Goal: Information Seeking & Learning: Learn about a topic

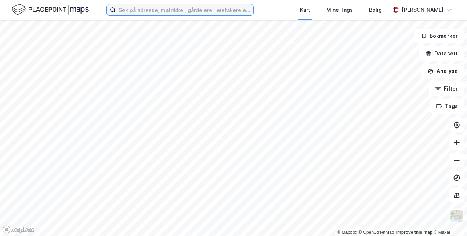
click at [134, 9] on input at bounding box center [185, 9] width 138 height 11
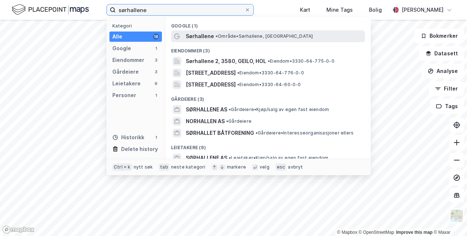
type input "sørhallene"
click at [205, 32] on span "Sørhallene" at bounding box center [200, 36] width 28 height 9
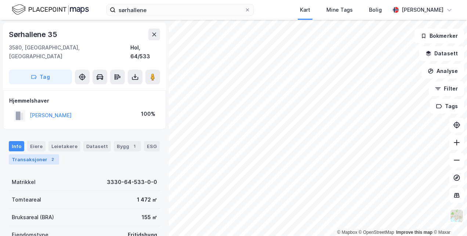
click at [35, 154] on div "Transaksjoner 2" at bounding box center [34, 159] width 50 height 10
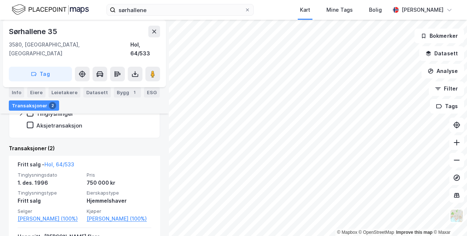
scroll to position [136, 0]
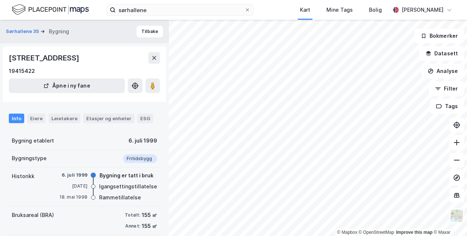
scroll to position [37, 0]
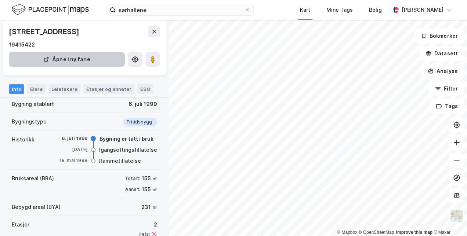
click at [41, 89] on div "Eiere" at bounding box center [36, 89] width 18 height 10
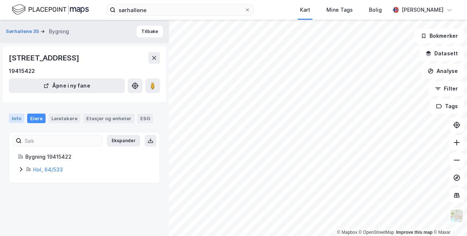
click at [15, 117] on div "Info" at bounding box center [16, 119] width 15 height 10
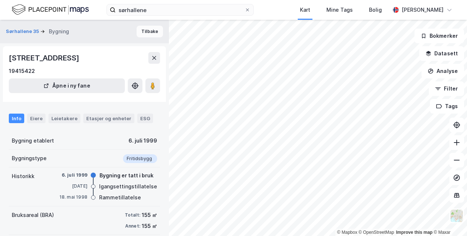
click at [148, 31] on button "Tilbake" at bounding box center [150, 32] width 26 height 12
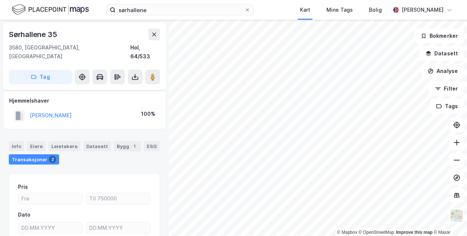
scroll to position [37, 0]
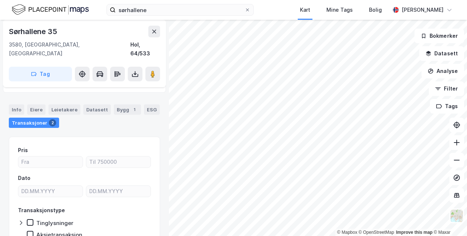
click at [37, 118] on div "Transaksjoner 2" at bounding box center [34, 123] width 50 height 10
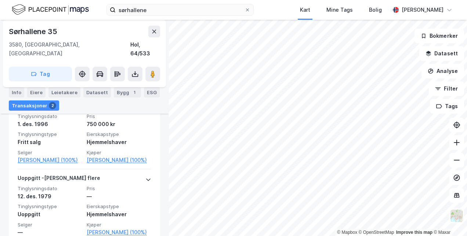
scroll to position [210, 0]
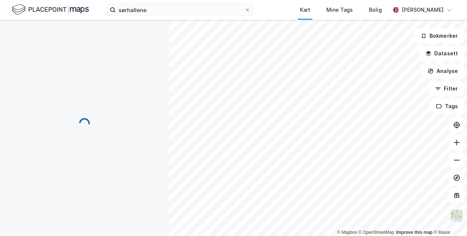
scroll to position [65, 0]
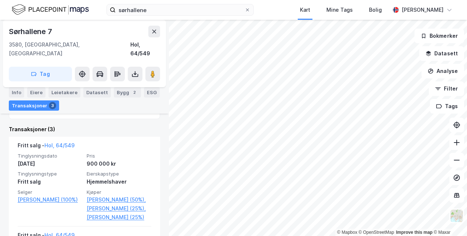
scroll to position [169, 0]
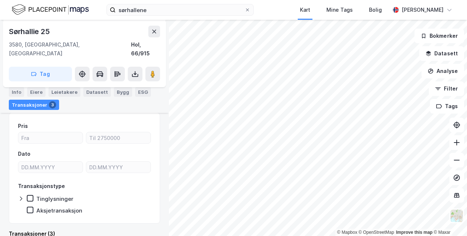
scroll to position [75, 0]
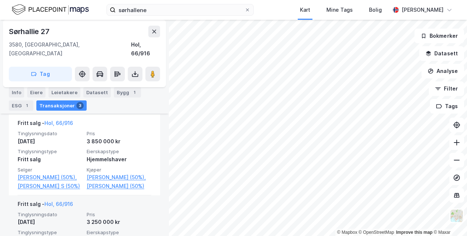
scroll to position [166, 0]
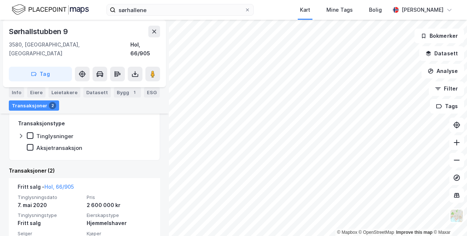
scroll to position [149, 0]
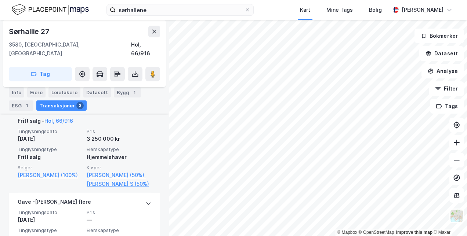
scroll to position [276, 0]
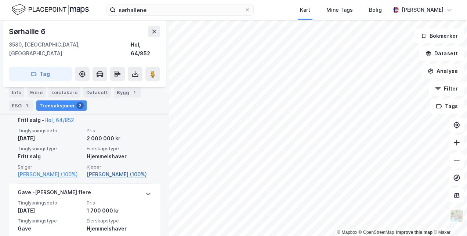
scroll to position [154, 0]
